Goal: Obtain resource: Download file/media

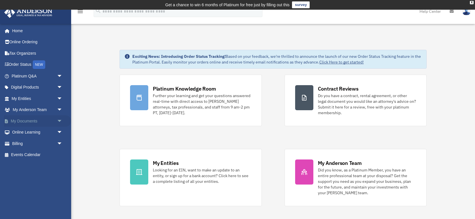
click at [37, 119] on link "My Documents arrow_drop_down" at bounding box center [37, 120] width 67 height 11
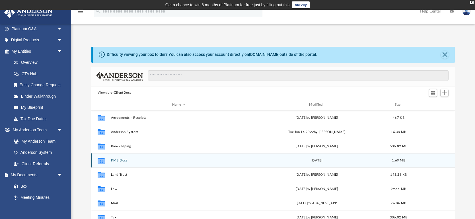
scroll to position [10, 0]
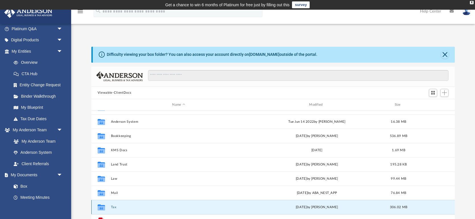
click at [114, 206] on button "Tax" at bounding box center [179, 207] width 136 height 4
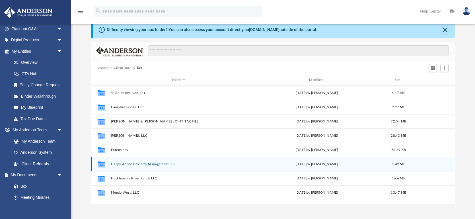
scroll to position [96, 0]
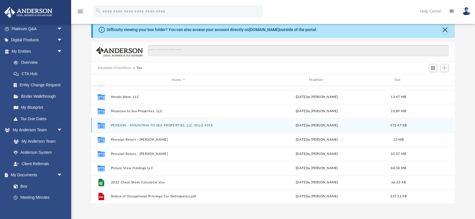
click at [145, 124] on button "PENSION - MOUNTAIN TO SEA PROPERTIES, LLC SOLO 401K" at bounding box center [179, 126] width 136 height 4
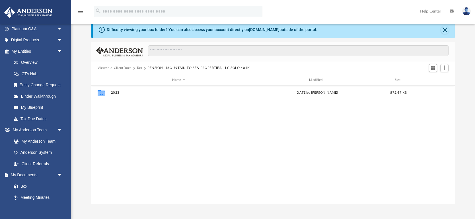
scroll to position [0, 0]
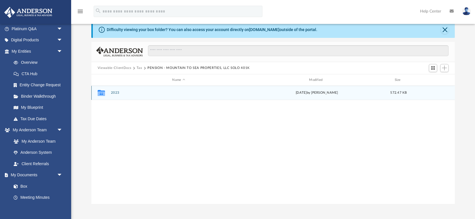
click at [120, 93] on button "2023" at bounding box center [179, 93] width 136 height 4
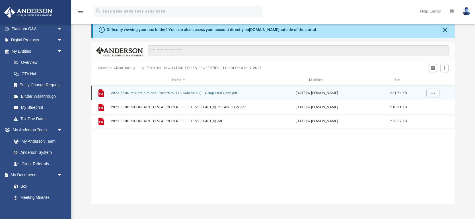
click at [167, 93] on button "2023 5500 Mountain to Sea Properties, LLC Solo 401(k) - Completed Copy.pdf" at bounding box center [179, 93] width 136 height 4
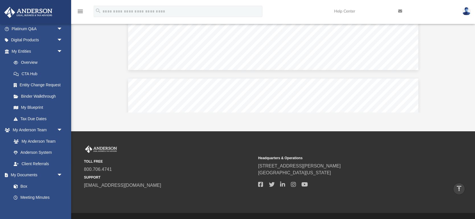
scroll to position [2582, 0]
